Goal: Ask a question

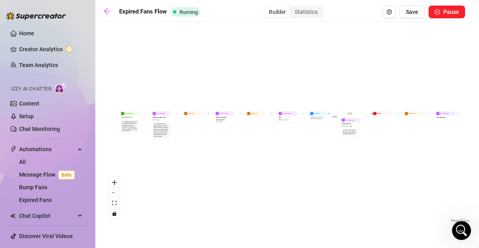
scroll to position [798, 0]
click at [462, 229] on icon "Open Intercom Messenger" at bounding box center [460, 229] width 13 height 13
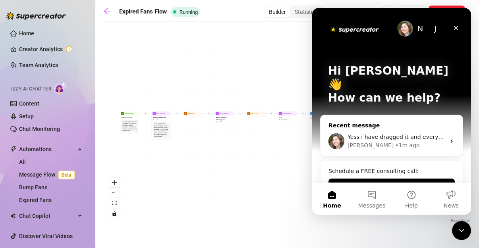
click at [430, 141] on div "[PERSON_NAME] • 1m ago" at bounding box center [397, 145] width 98 height 8
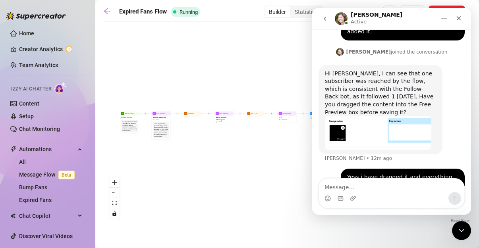
click at [393, 193] on div "Intercom messenger" at bounding box center [391, 198] width 145 height 13
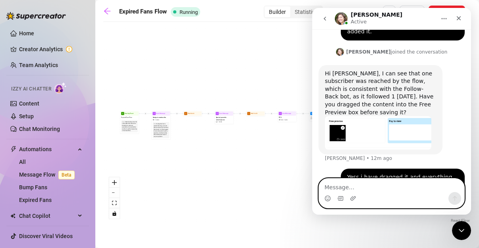
click at [396, 186] on textarea "Message…" at bounding box center [391, 186] width 145 height 14
type textarea "I"
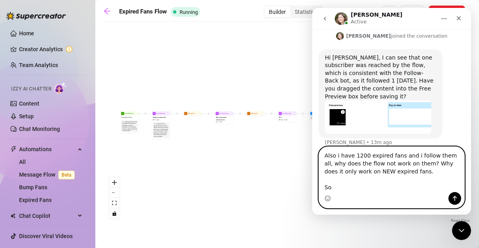
scroll to position [829, 0]
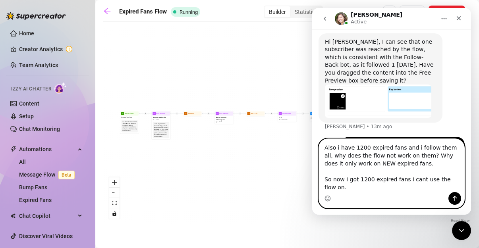
type textarea "Also i have 1200 expired fans and i follow them all, why does the flow not work…"
click at [456, 200] on icon "Send a message…" at bounding box center [455, 199] width 6 height 6
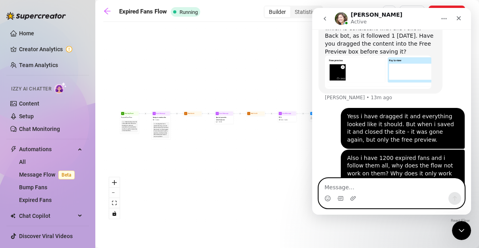
scroll to position [859, 0]
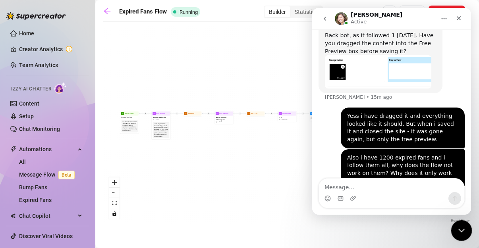
click at [461, 229] on icon "Close Intercom Messenger" at bounding box center [461, 230] width 10 height 10
